Goal: Complete application form

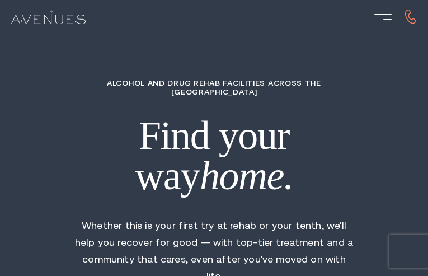
type input "IqqbJDFmwm"
type input "5981052553"
type input "[EMAIL_ADDRESS][DOMAIN_NAME]"
type input "kwjvrUCnutnhdOiF"
radio input "true"
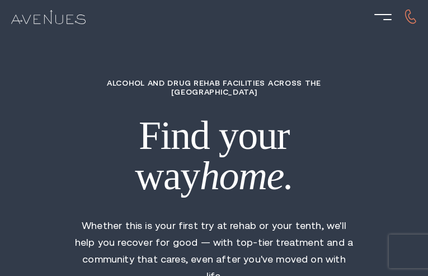
type input "limMPlGAnah"
type input "anSvxbhn"
type input "YxFnsQkGLpMerngI"
type input "lYvtukfmTkFzzxf"
type input "LybnAwsAYMAq"
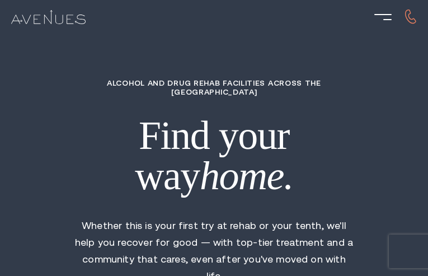
type input "9697829392"
type input "[EMAIL_ADDRESS][DOMAIN_NAME]"
